Goal: Transaction & Acquisition: Obtain resource

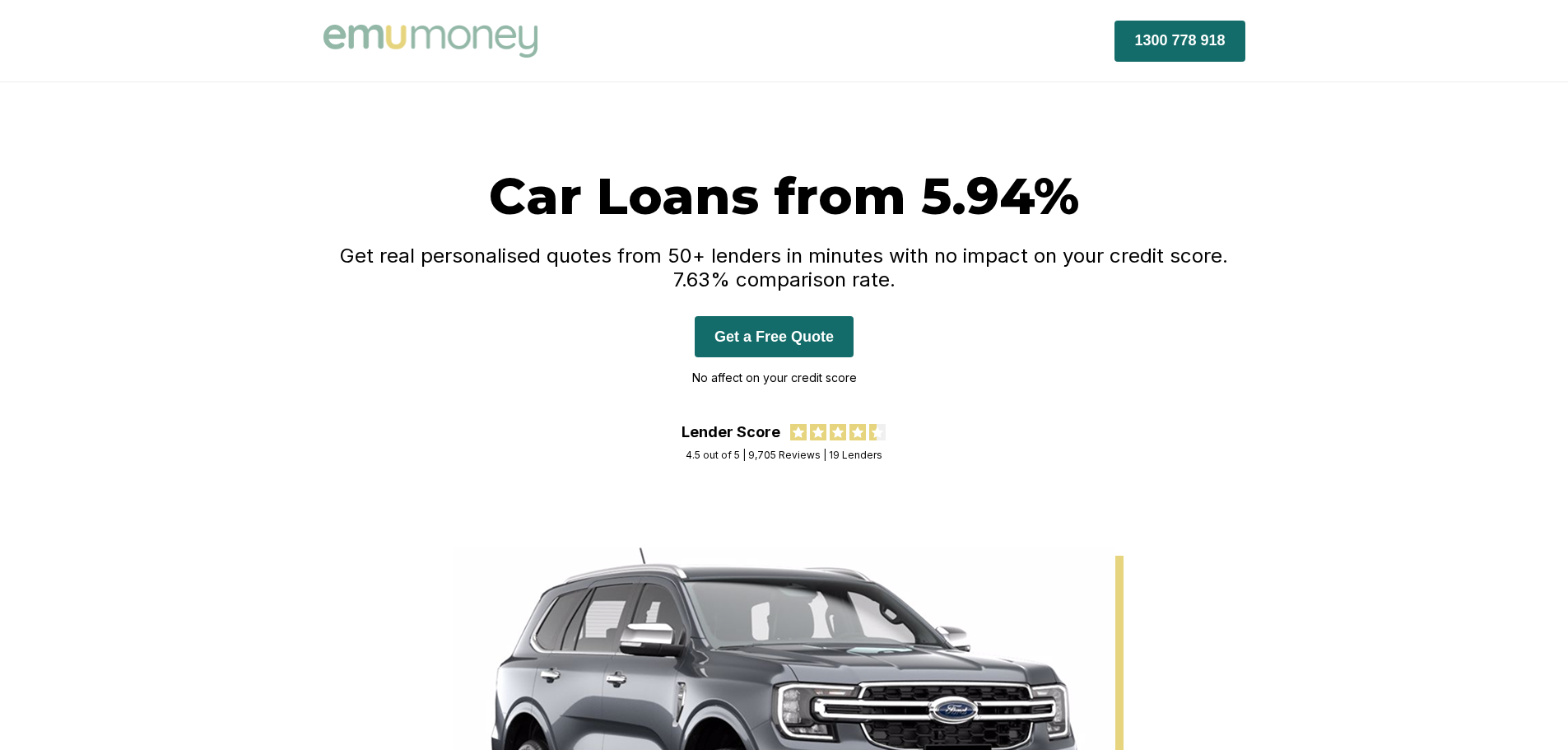
click at [729, 334] on button "Get a Free Quote" at bounding box center [774, 336] width 159 height 41
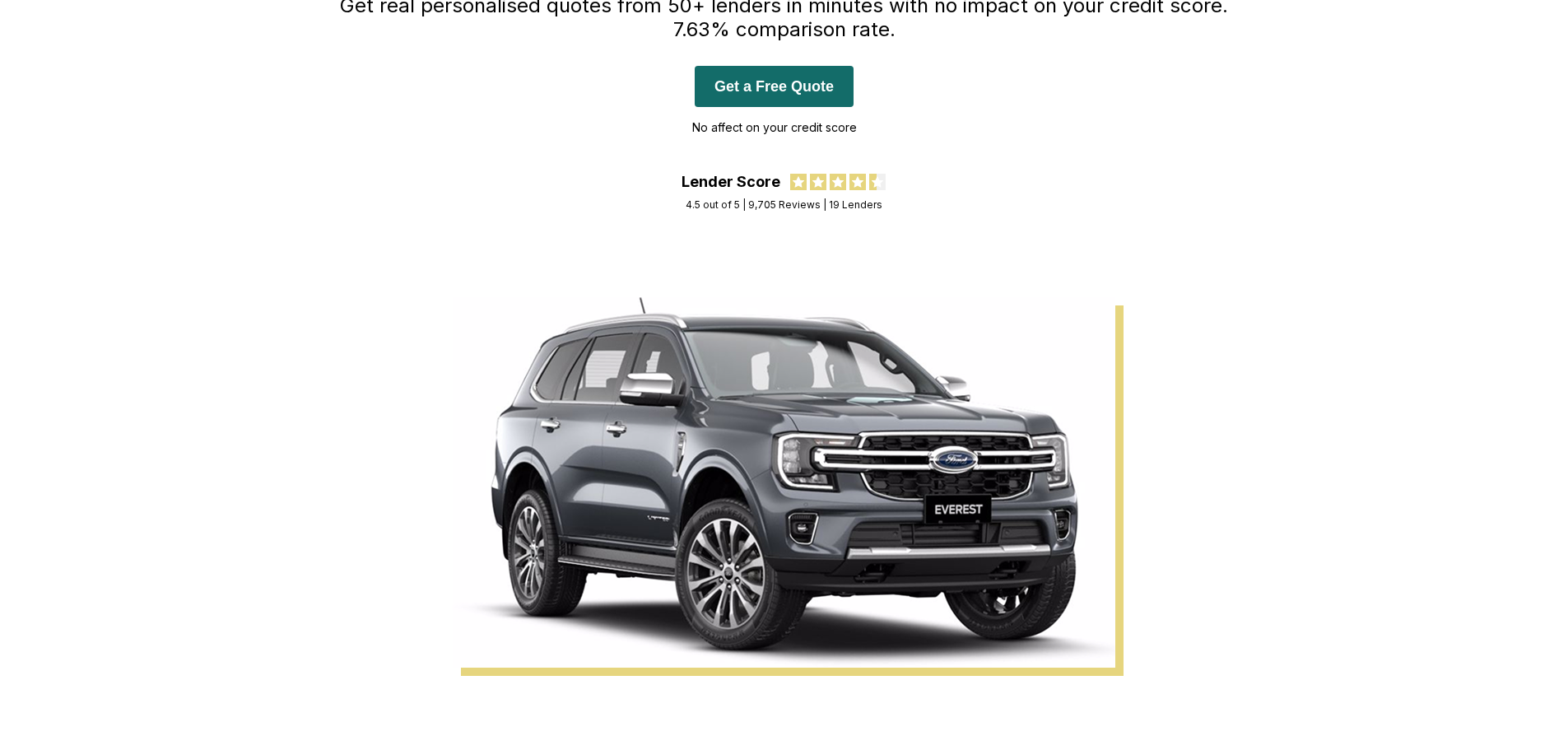
scroll to position [329, 0]
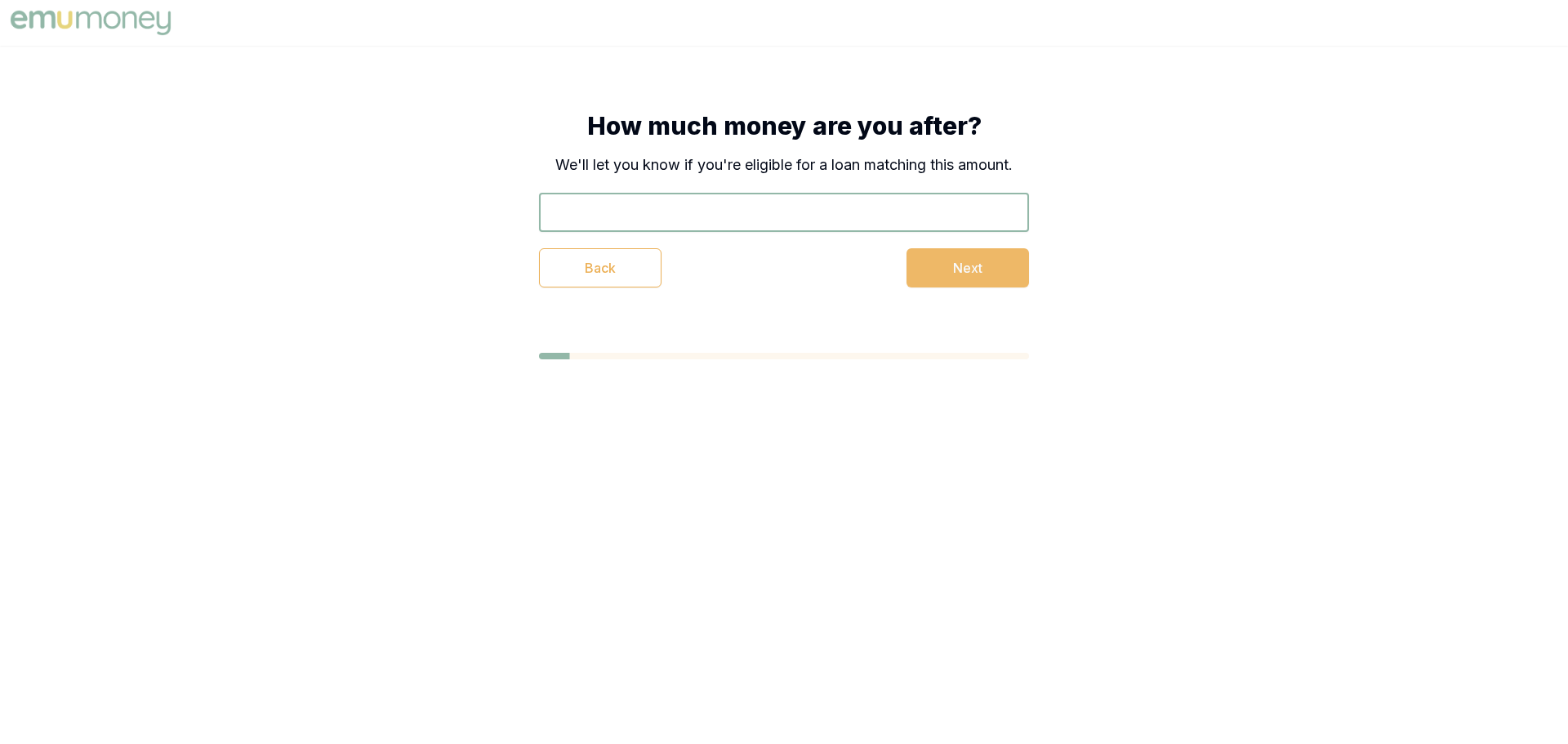
drag, startPoint x: 0, startPoint y: 0, endPoint x: 972, endPoint y: 268, distance: 1008.3
click at [972, 268] on button "Next" at bounding box center [968, 267] width 123 height 39
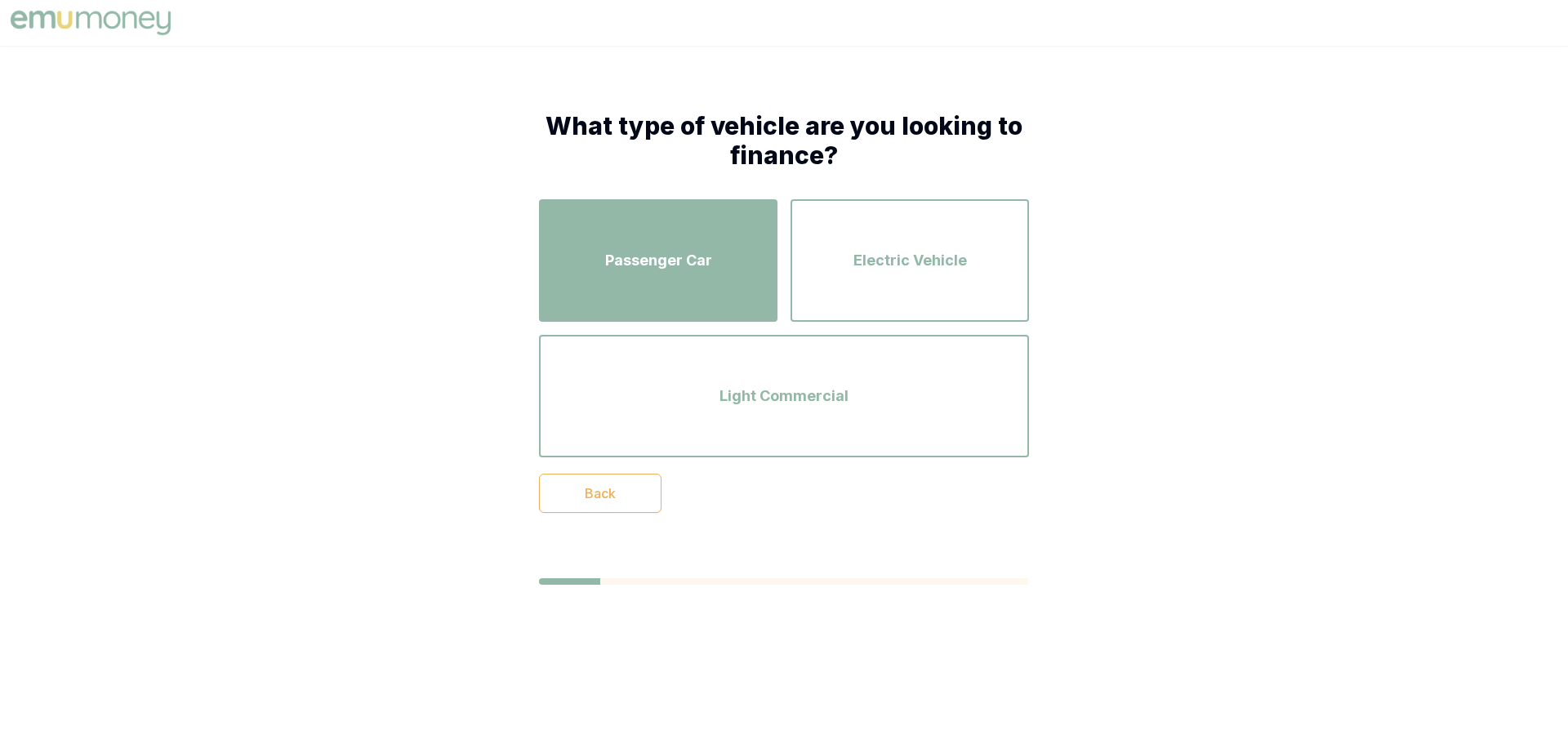
click at [660, 250] on span "Passenger Car" at bounding box center [659, 260] width 107 height 23
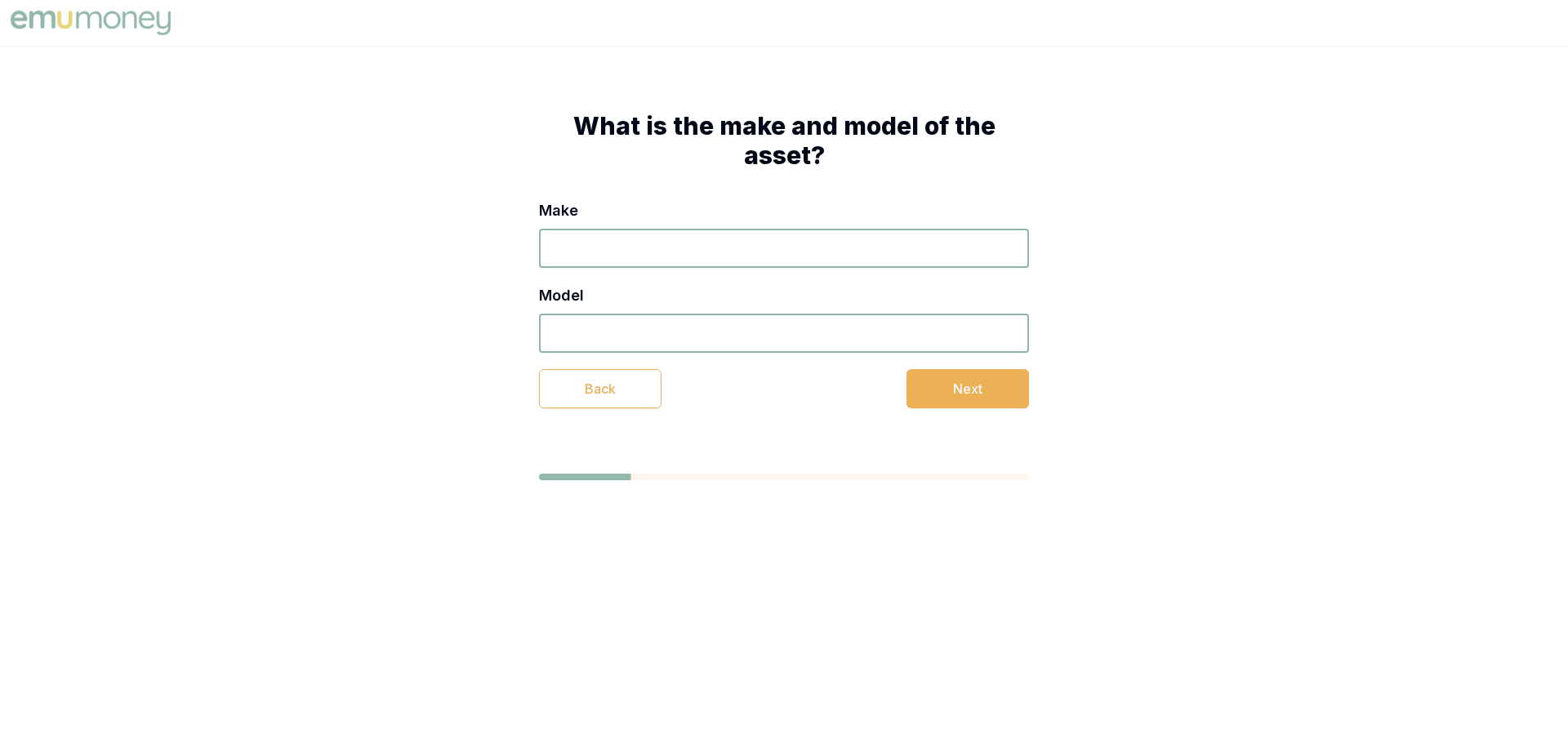
click at [631, 229] on input "Make" at bounding box center [784, 248] width 490 height 39
type input "Mercedes-benz"
click at [593, 342] on input "Model" at bounding box center [784, 333] width 490 height 39
type input "A250"
click at [973, 393] on button "Next" at bounding box center [968, 389] width 123 height 39
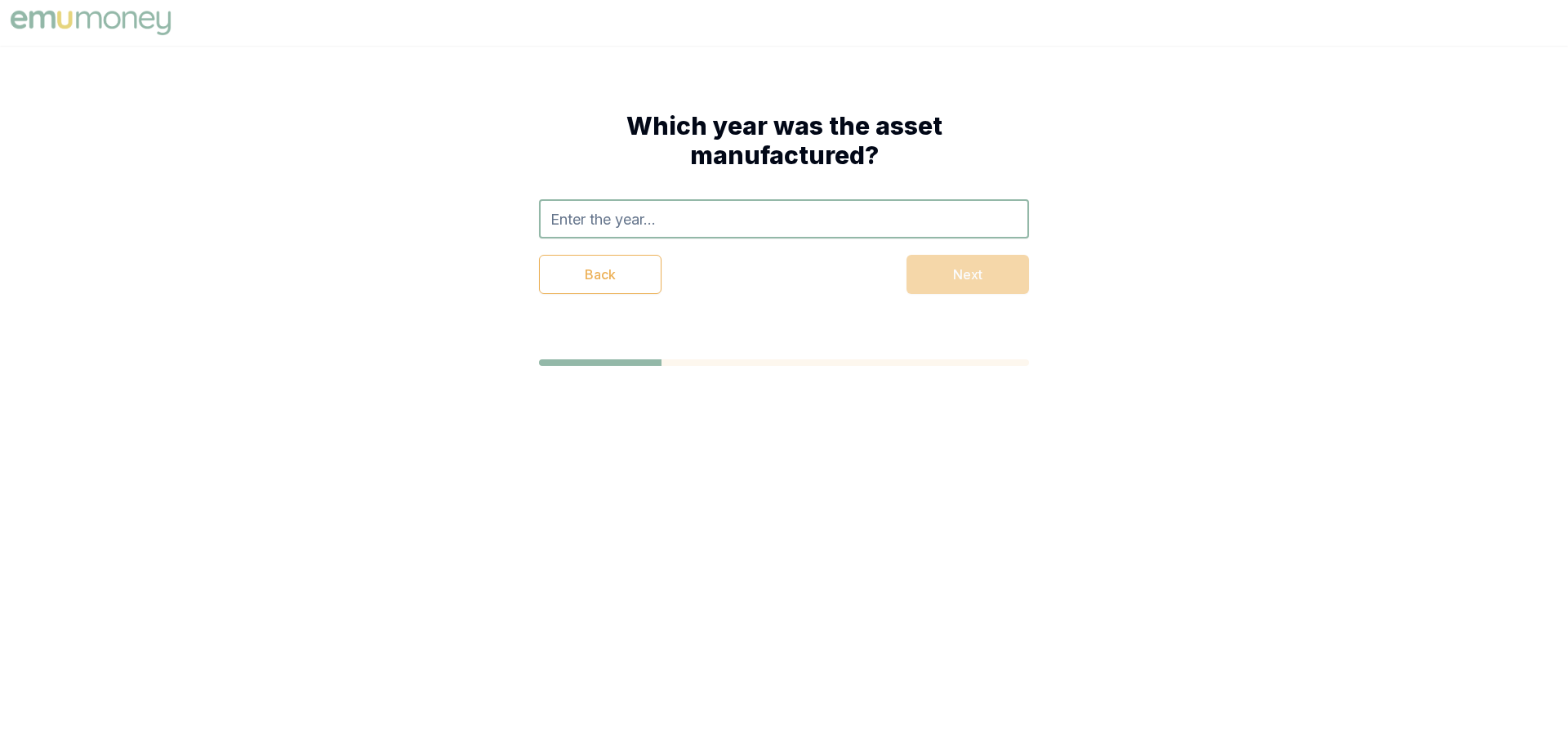
click at [678, 220] on input "text" at bounding box center [784, 218] width 490 height 39
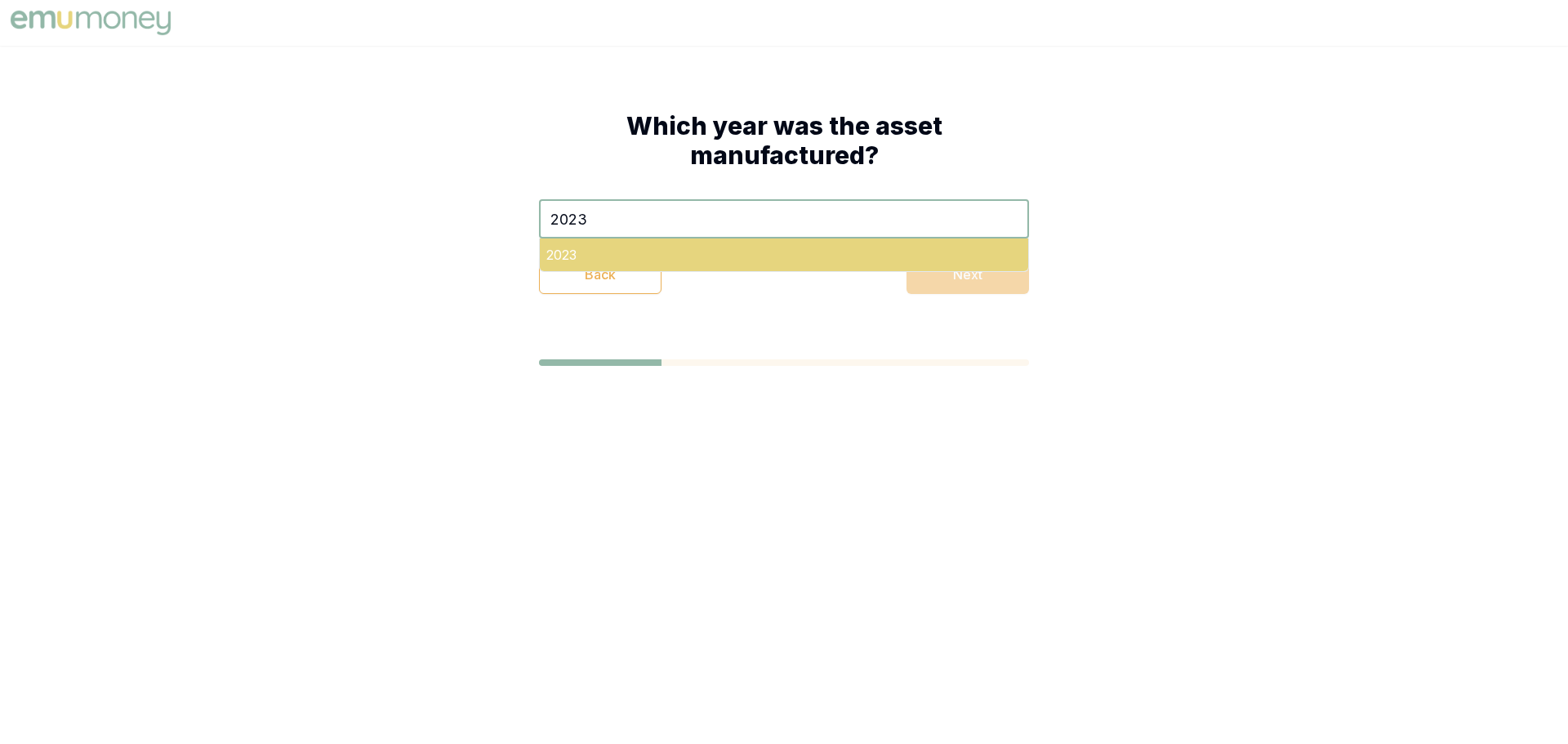
type input "2023"
click at [654, 253] on div "2023" at bounding box center [784, 255] width 489 height 33
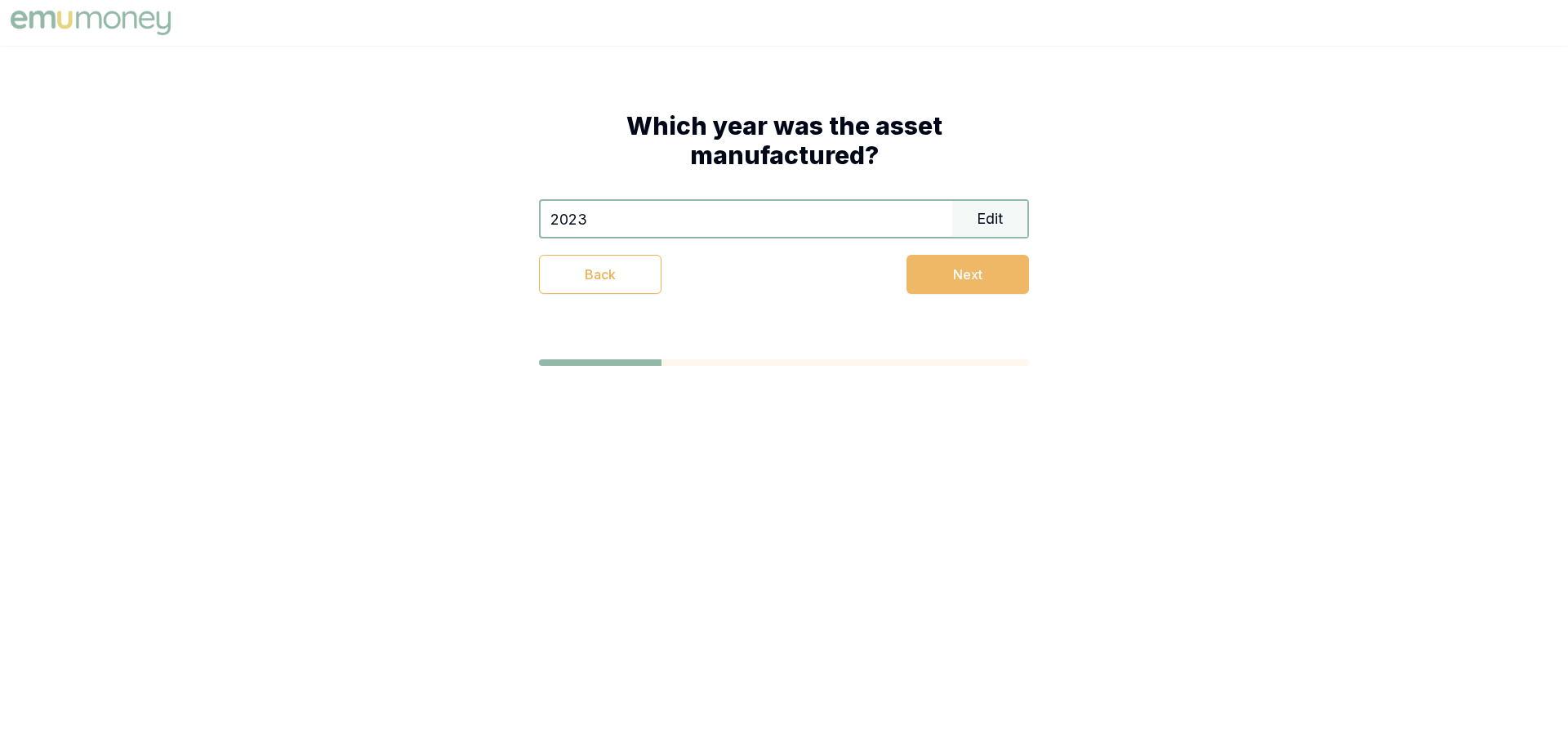
click at [978, 270] on button "Next" at bounding box center [968, 274] width 123 height 39
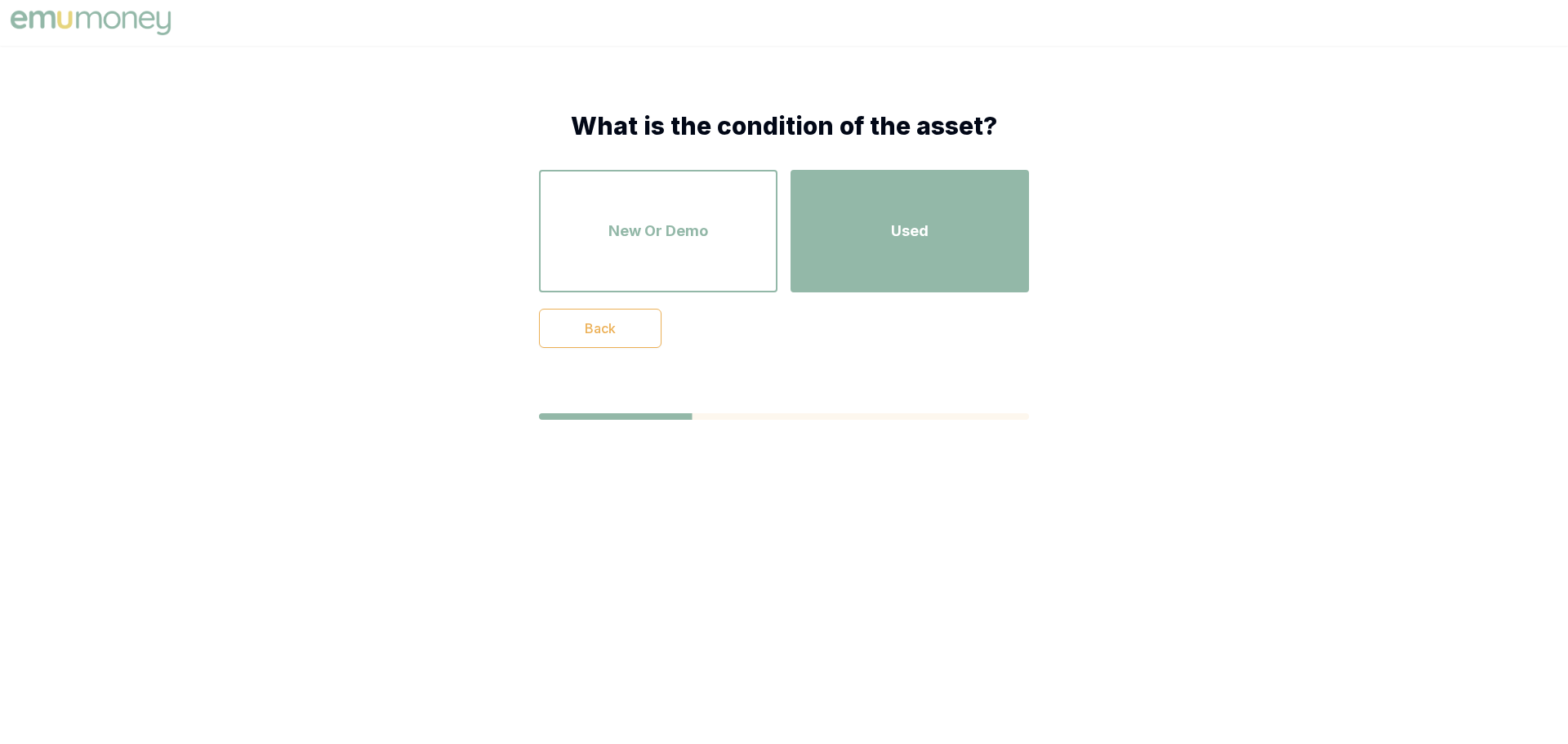
click at [897, 251] on div "Used" at bounding box center [909, 231] width 209 height 93
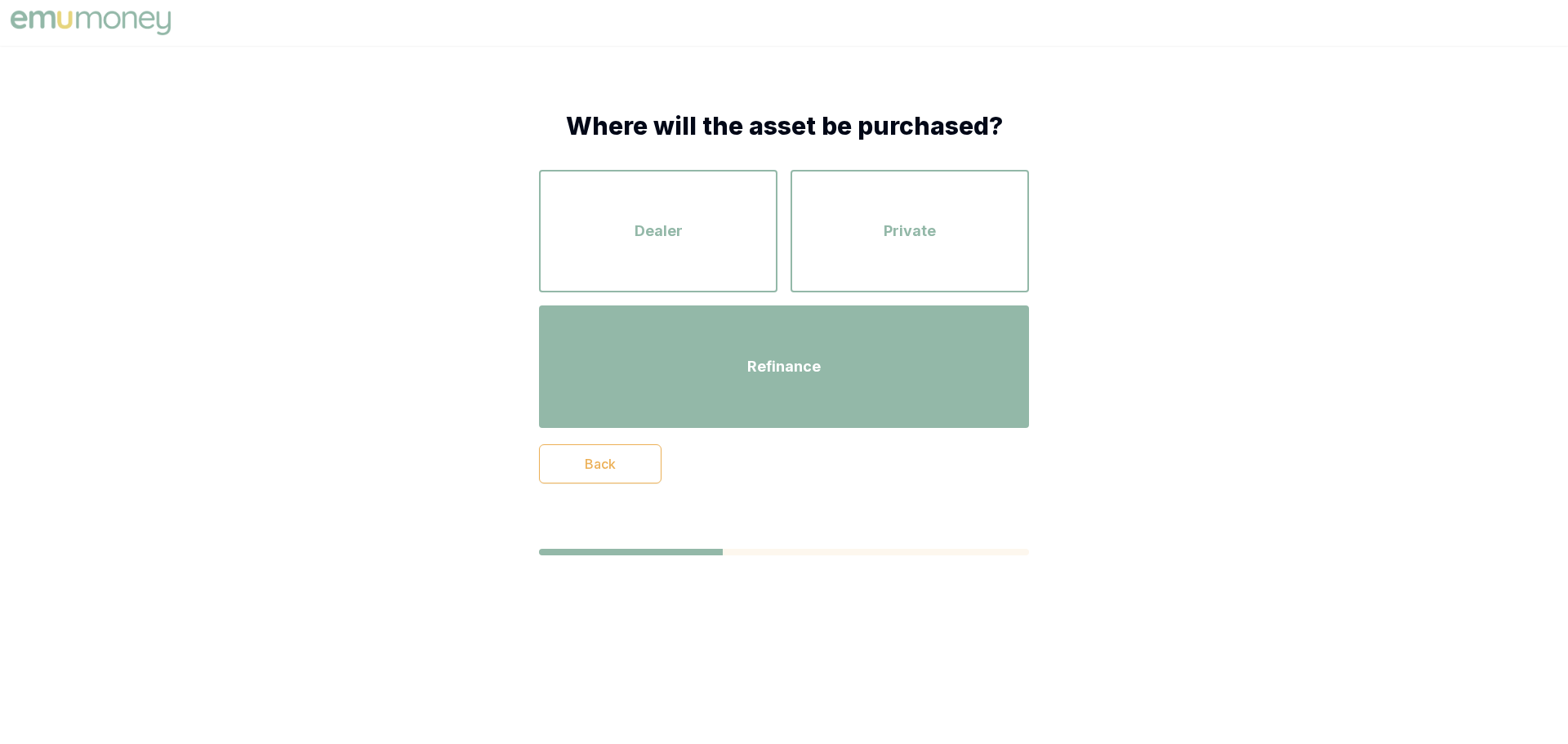
click at [759, 356] on span "Refinance" at bounding box center [784, 366] width 74 height 23
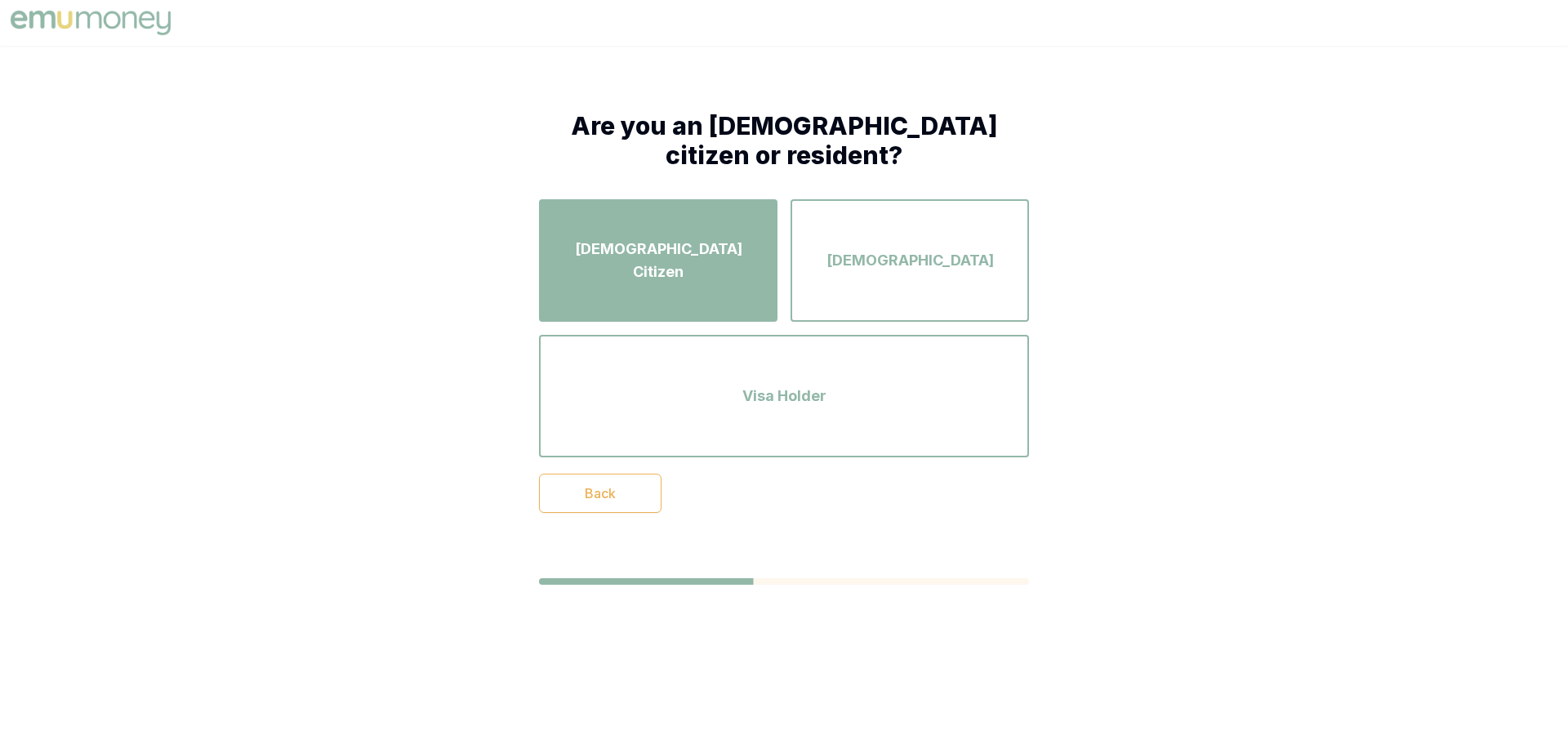
click at [721, 249] on span "Australian Citizen" at bounding box center [658, 261] width 209 height 46
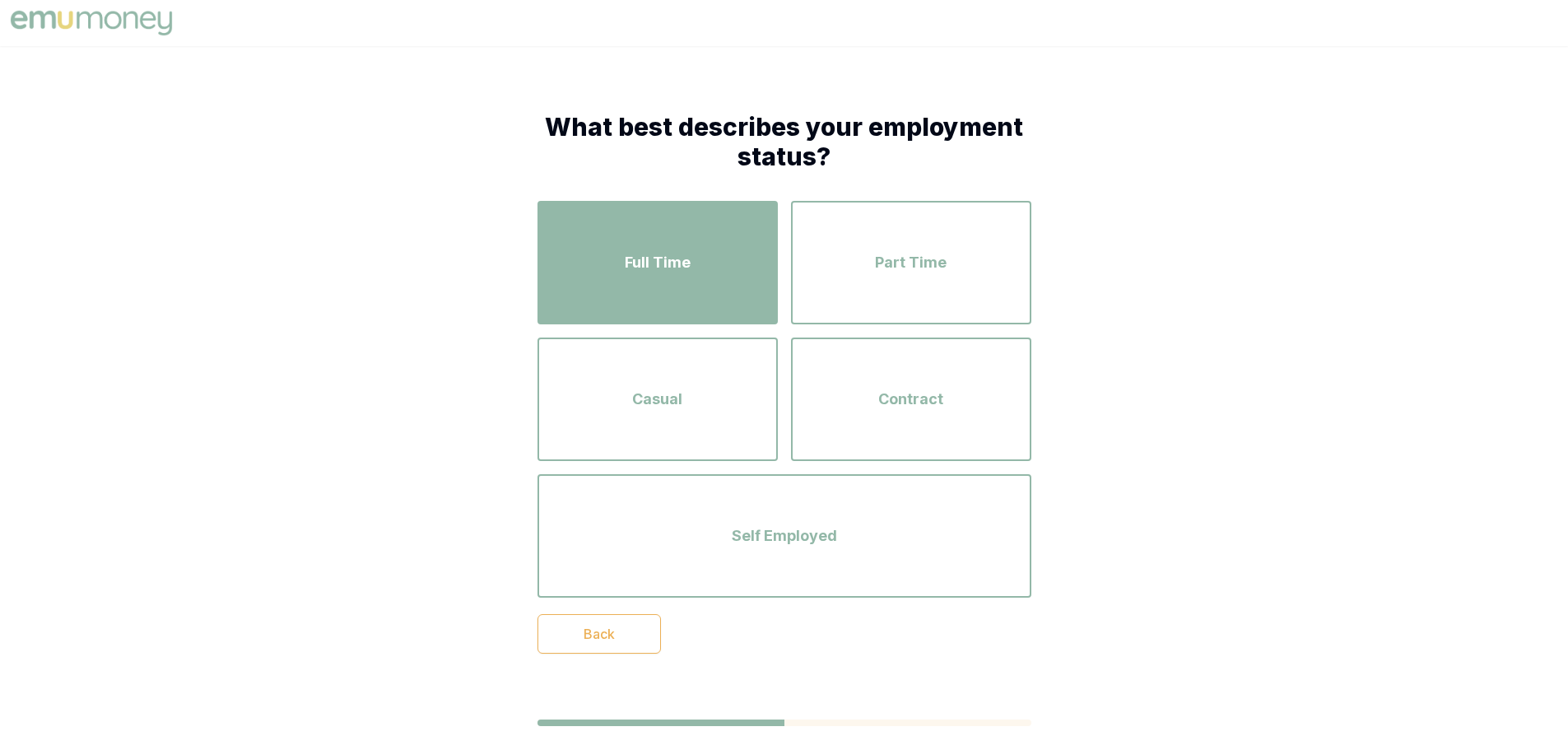
click at [625, 262] on span "Full Time" at bounding box center [657, 262] width 66 height 23
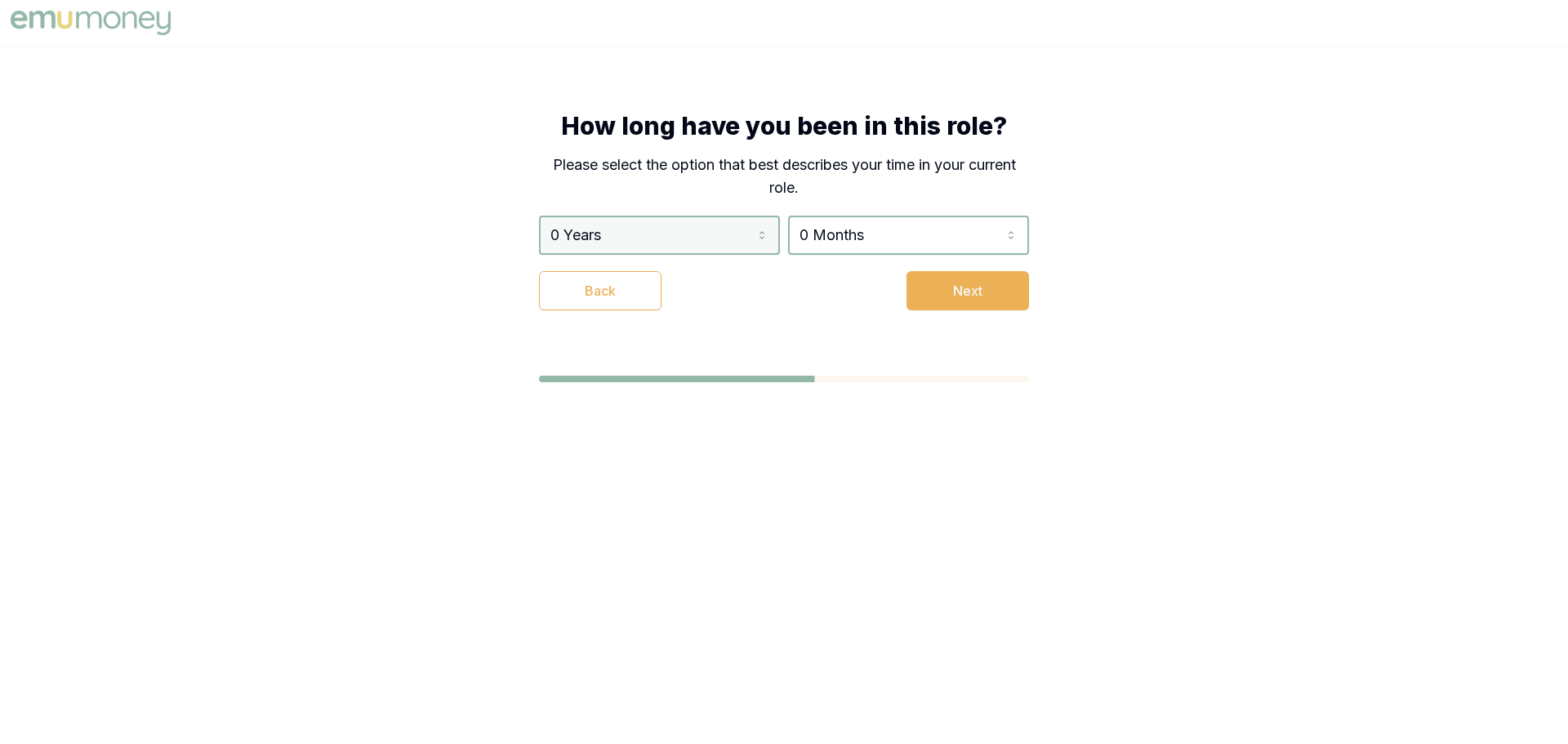
click at [637, 238] on html "How long have you been in this role? Please select the option that best describ…" at bounding box center [784, 372] width 1568 height 744
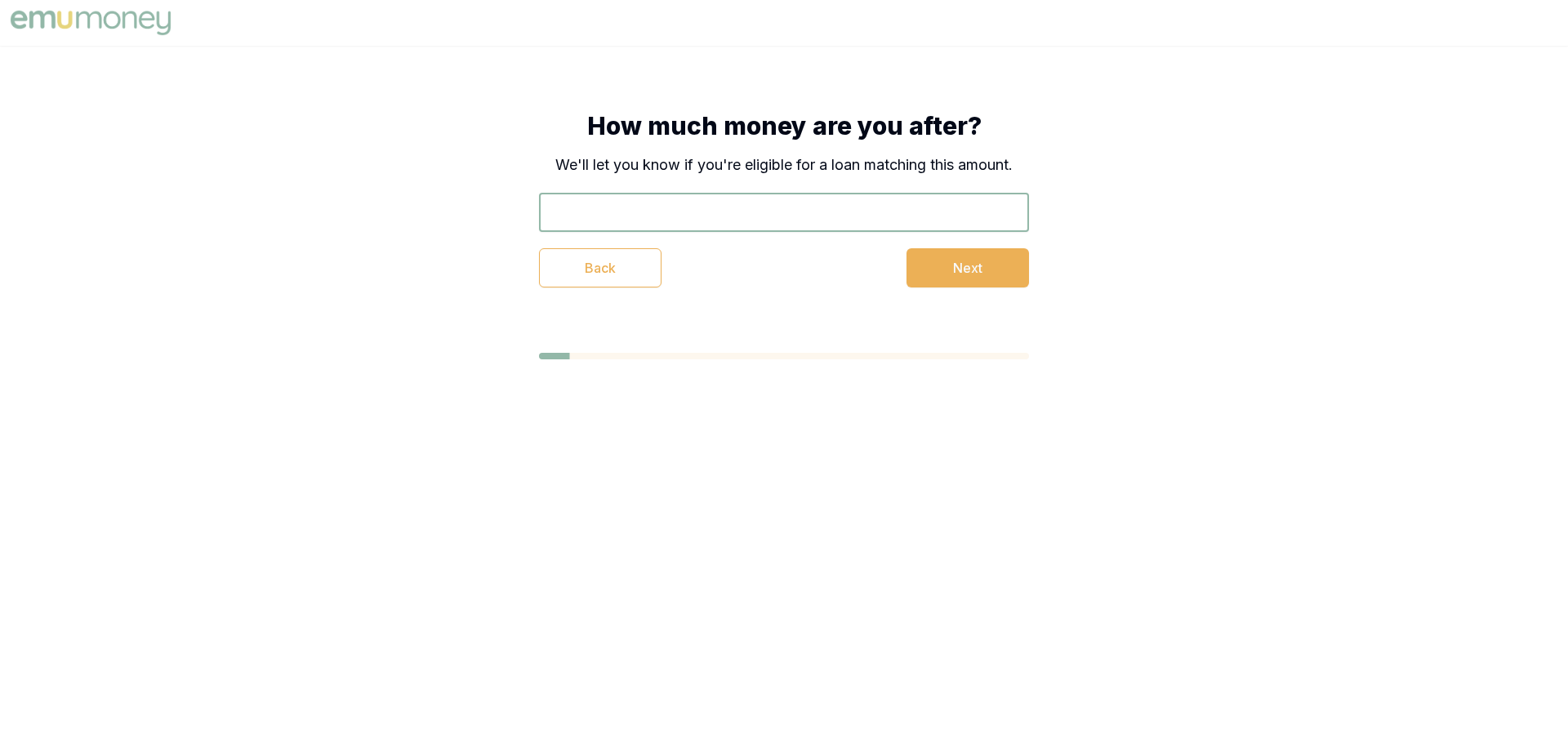
click at [750, 216] on input "text" at bounding box center [784, 212] width 490 height 39
click at [594, 270] on button "Back" at bounding box center [600, 267] width 123 height 39
click at [600, 265] on button "Back" at bounding box center [600, 267] width 123 height 39
click at [624, 256] on button "Back" at bounding box center [600, 267] width 123 height 39
